Goal: Transaction & Acquisition: Purchase product/service

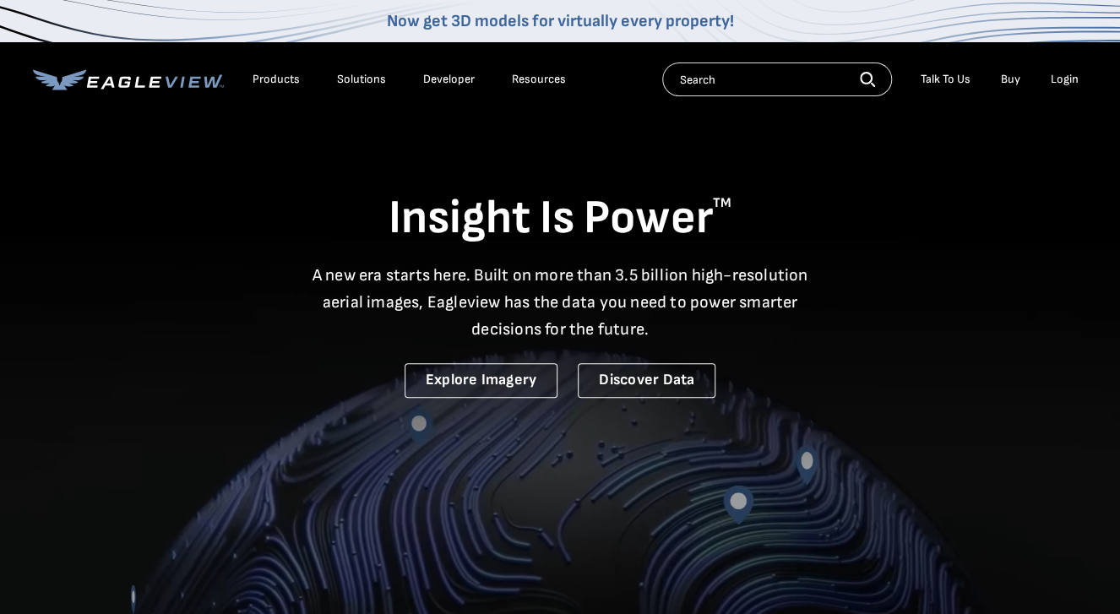
click at [1063, 77] on div "Login" at bounding box center [1065, 79] width 28 height 15
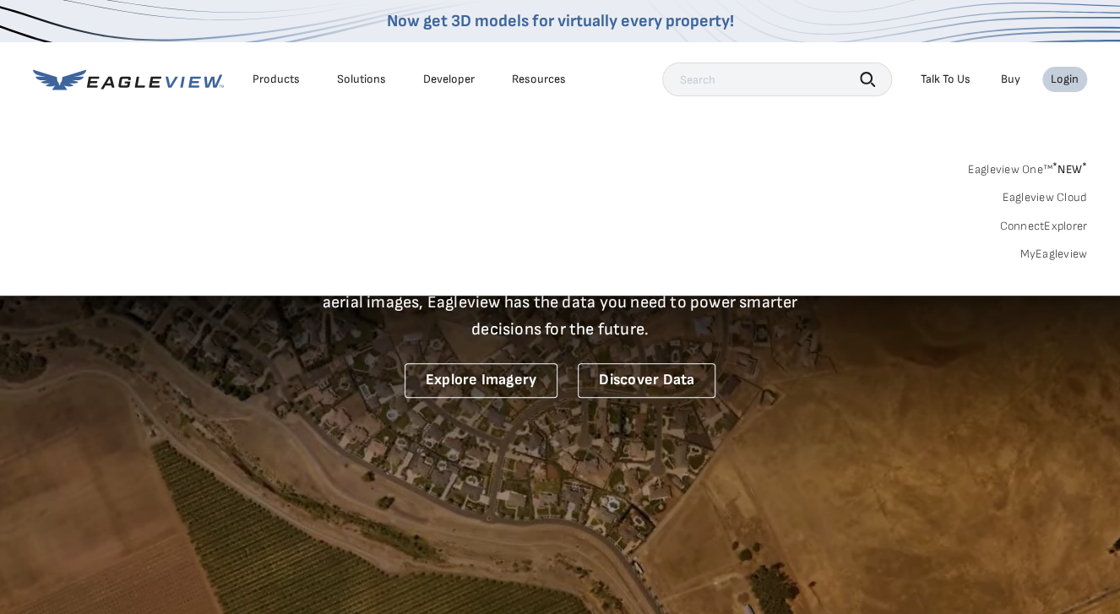
click at [1047, 253] on link "MyEagleview" at bounding box center [1053, 254] width 68 height 15
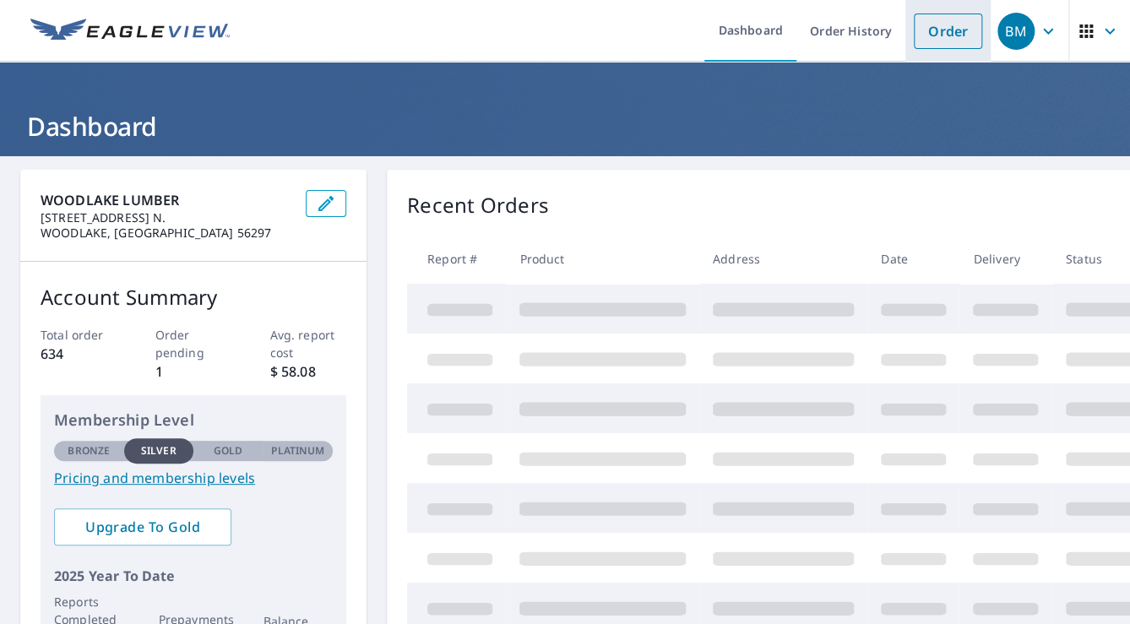
click at [936, 30] on link "Order" at bounding box center [948, 31] width 68 height 35
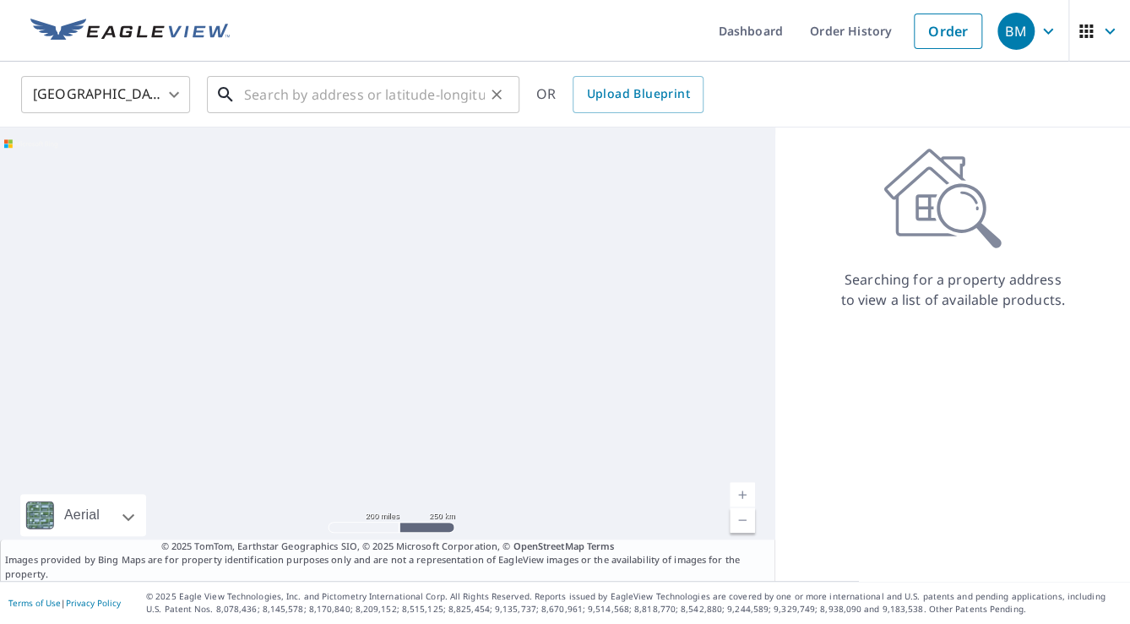
click at [297, 101] on input "text" at bounding box center [364, 94] width 241 height 47
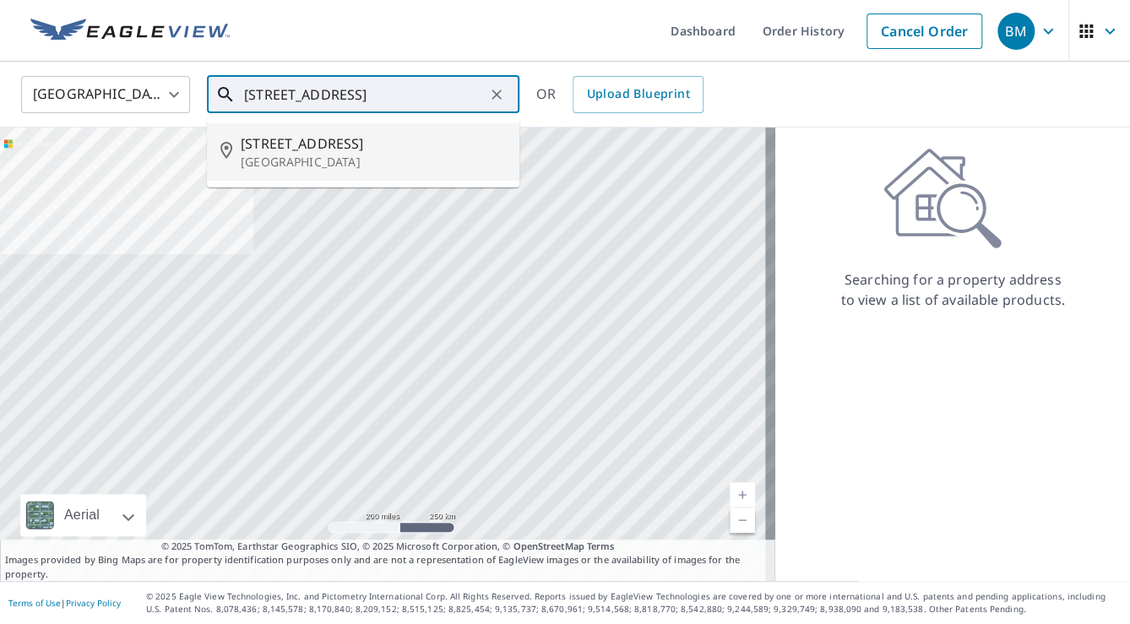
click at [299, 162] on p "Granite Falls, MN 56241" at bounding box center [373, 162] width 265 height 17
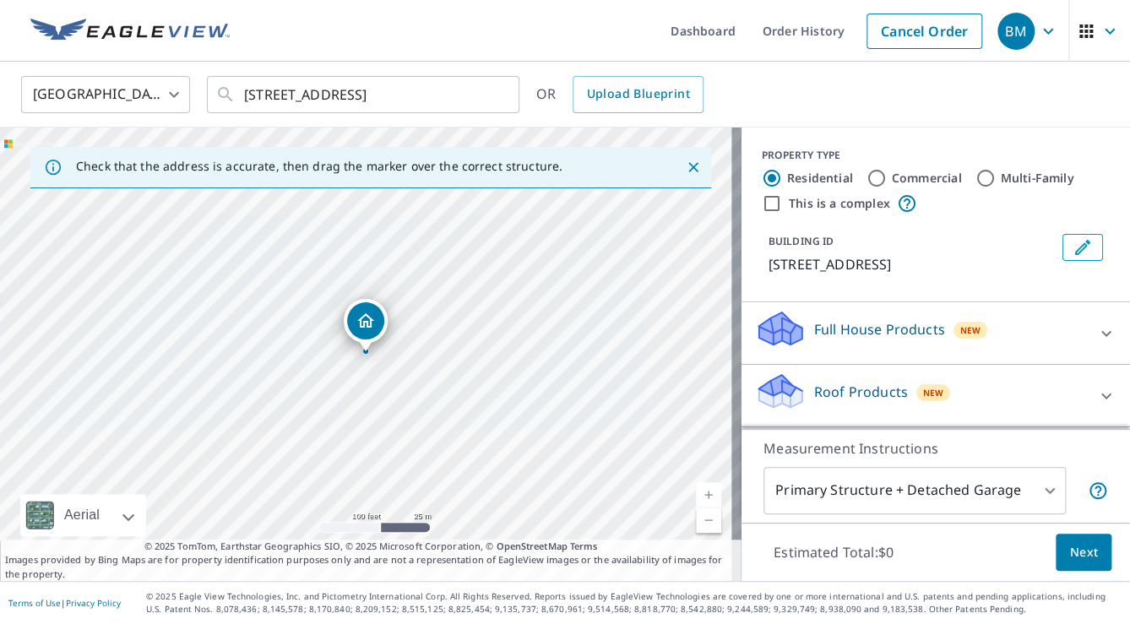
click at [688, 166] on icon "Close" at bounding box center [693, 167] width 10 height 10
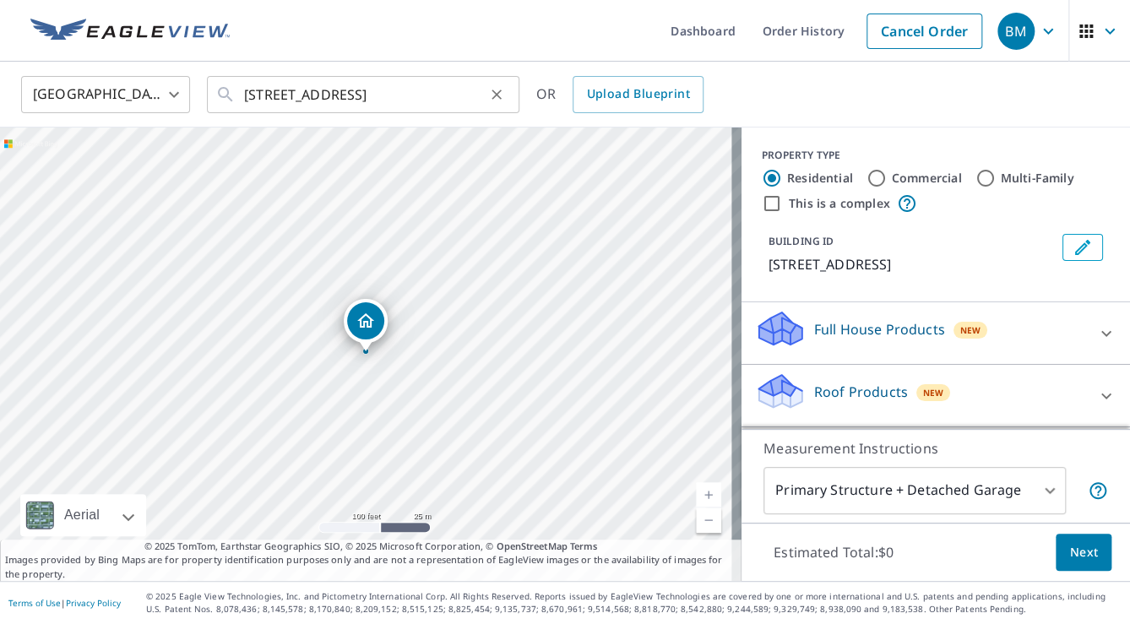
drag, startPoint x: 242, startPoint y: 92, endPoint x: 500, endPoint y: 104, distance: 257.9
click at [500, 104] on div "2534 540th St Granite Falls, MN 56241 ​" at bounding box center [363, 94] width 312 height 37
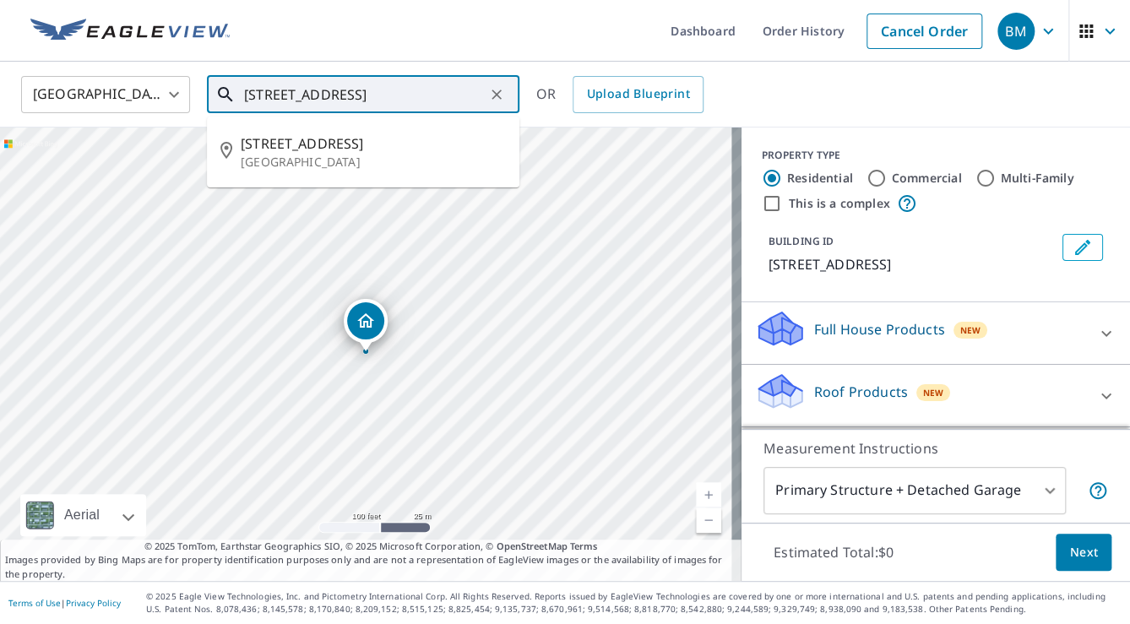
drag, startPoint x: 480, startPoint y: 92, endPoint x: 196, endPoint y: 85, distance: 283.9
click at [196, 85] on div "United States US ​ 2534 540th St Granite Falls, MN 56241 ​ 2534 540th St Granit…" at bounding box center [558, 94] width 1101 height 40
type input "1"
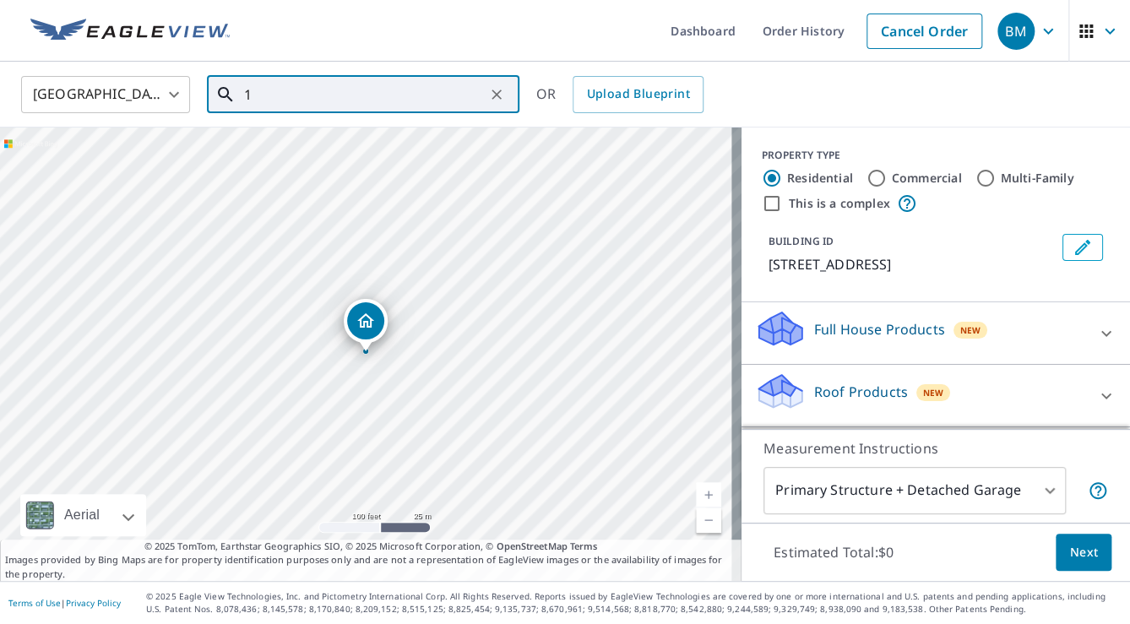
click at [345, 88] on input "1" at bounding box center [364, 94] width 241 height 47
